Goal: Find specific page/section: Find specific page/section

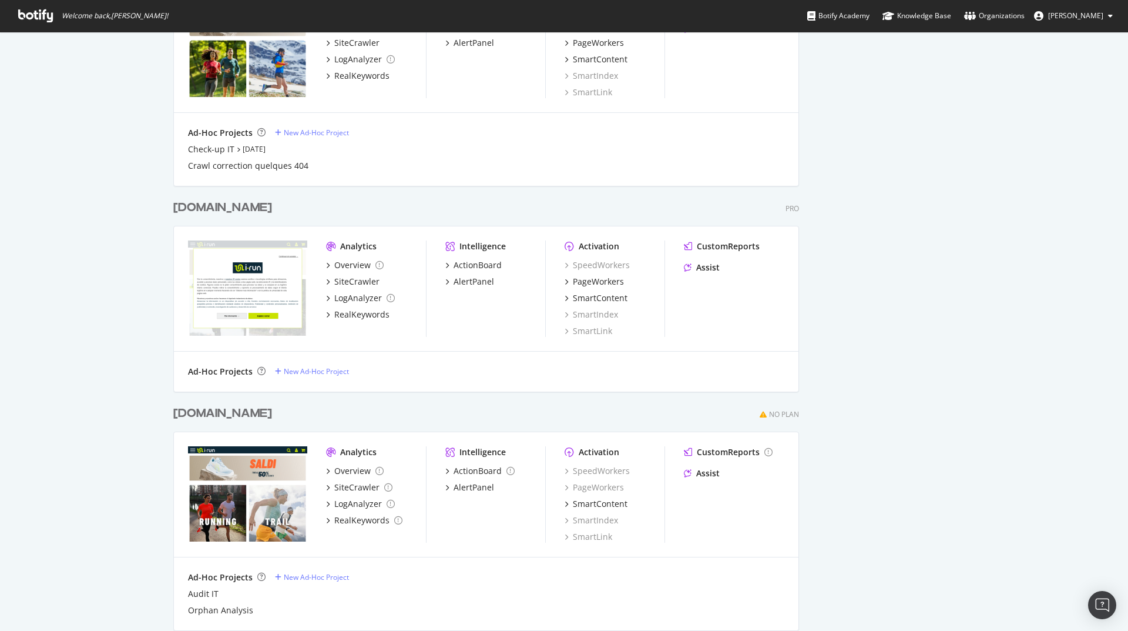
scroll to position [635, 0]
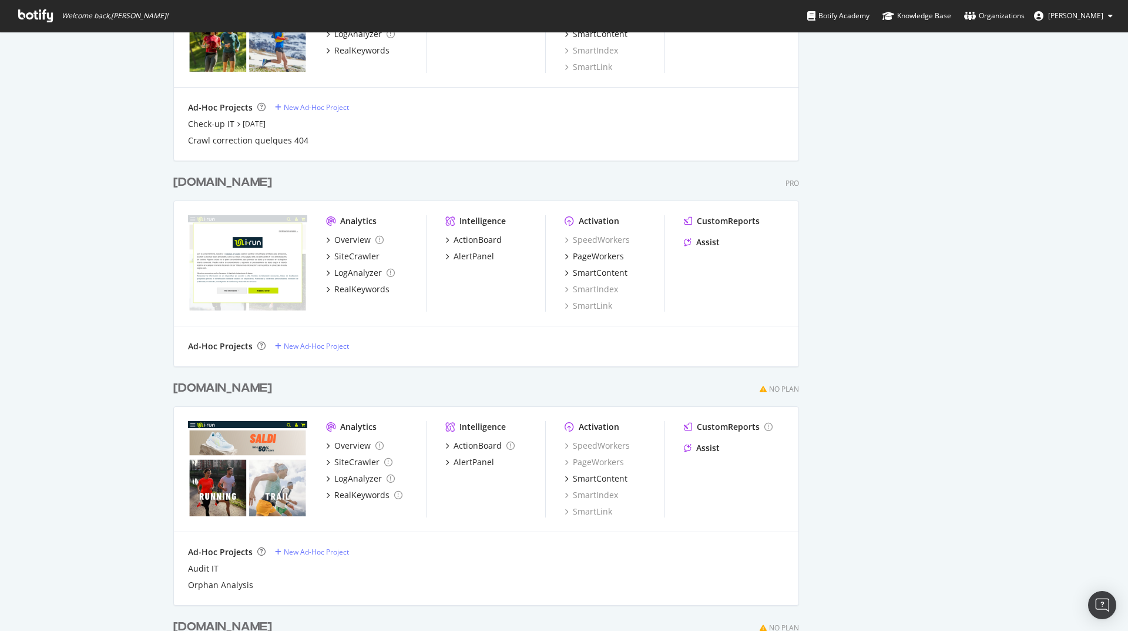
click at [202, 179] on div "[DOMAIN_NAME]" at bounding box center [222, 182] width 99 height 17
